Goal: Task Accomplishment & Management: Check status

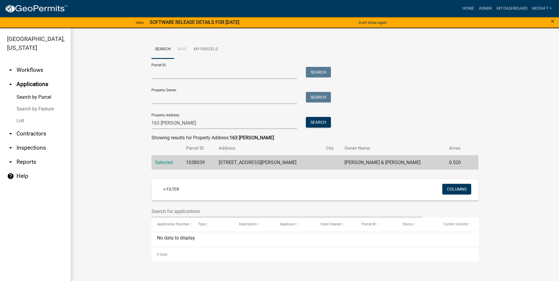
scroll to position [7, 0]
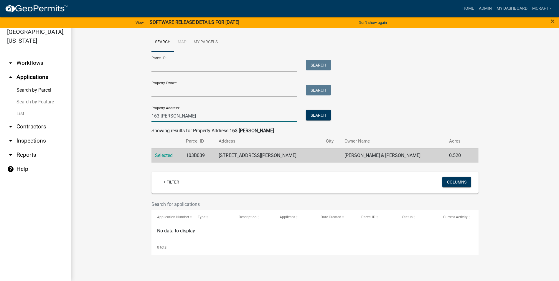
click at [193, 117] on input "163 [PERSON_NAME]" at bounding box center [224, 116] width 146 height 12
type input "1"
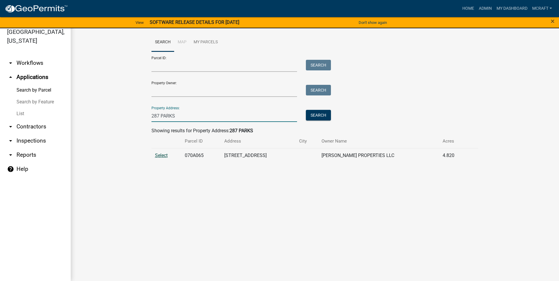
type input "287 PARKS"
click at [163, 156] on span "Select" at bounding box center [161, 156] width 13 height 6
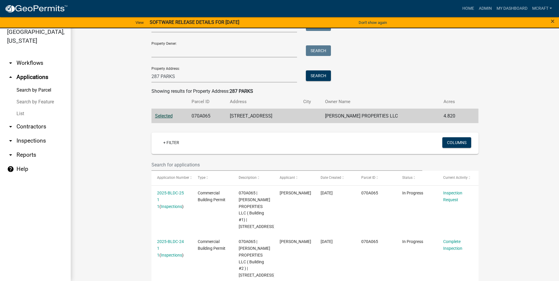
scroll to position [147, 0]
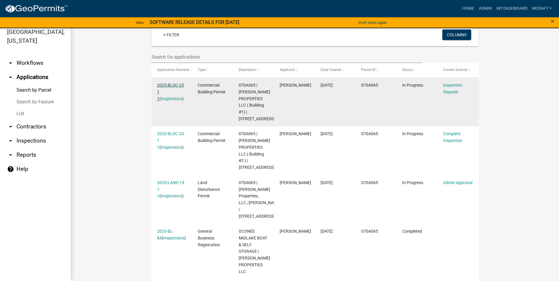
click at [171, 86] on link "2025-BLDC-25 1 1" at bounding box center [170, 92] width 27 height 18
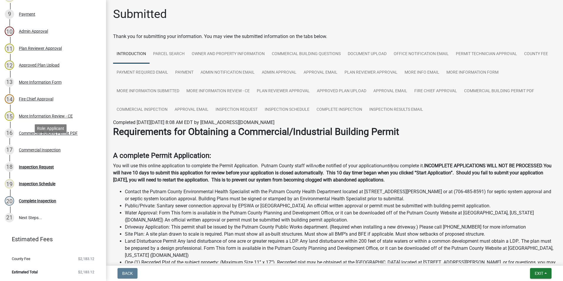
scroll to position [238, 0]
click at [76, 169] on div "18 Inspection Request" at bounding box center [51, 166] width 92 height 9
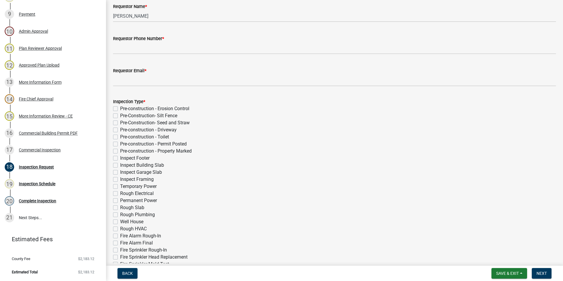
scroll to position [0, 0]
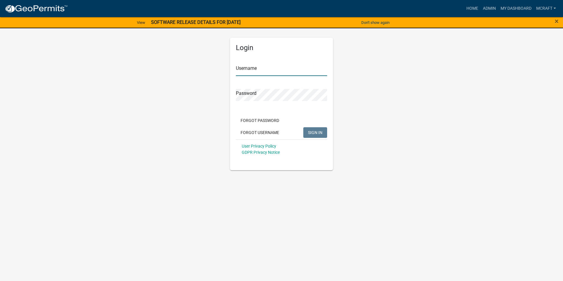
type input "mcraft"
click at [310, 136] on button "SIGN IN" at bounding box center [315, 132] width 24 height 11
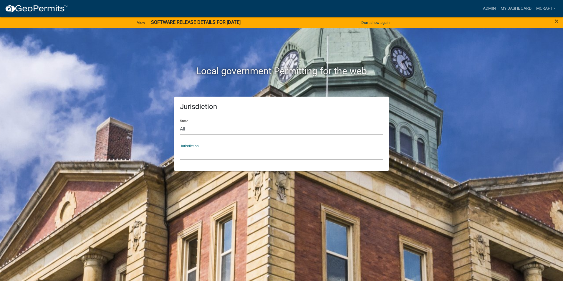
drag, startPoint x: 285, startPoint y: 153, endPoint x: 277, endPoint y: 152, distance: 7.4
click at [284, 153] on select "Custer County, Colorado Carroll County, Georgia Cook County, Georgia Crawford C…" at bounding box center [281, 154] width 203 height 12
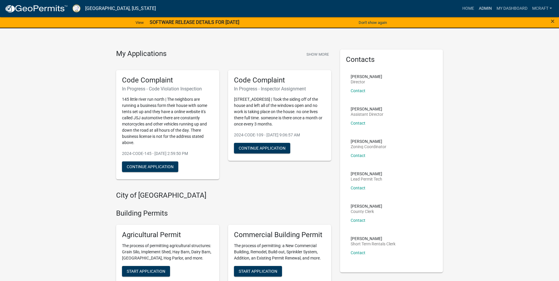
click at [487, 6] on link "Admin" at bounding box center [485, 8] width 18 height 11
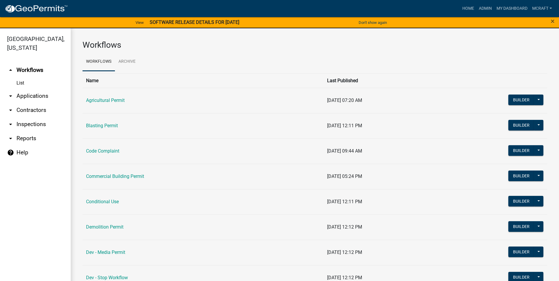
click at [41, 98] on link "arrow_drop_down Applications" at bounding box center [35, 96] width 71 height 14
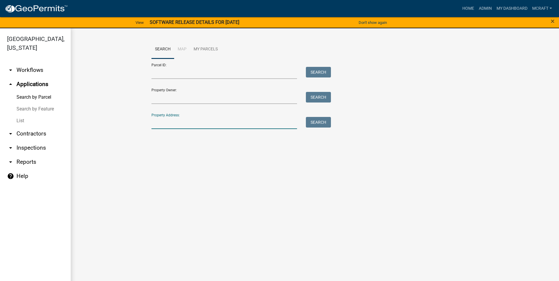
click at [182, 122] on input "Property Address:" at bounding box center [224, 123] width 146 height 12
